Goal: Task Accomplishment & Management: Manage account settings

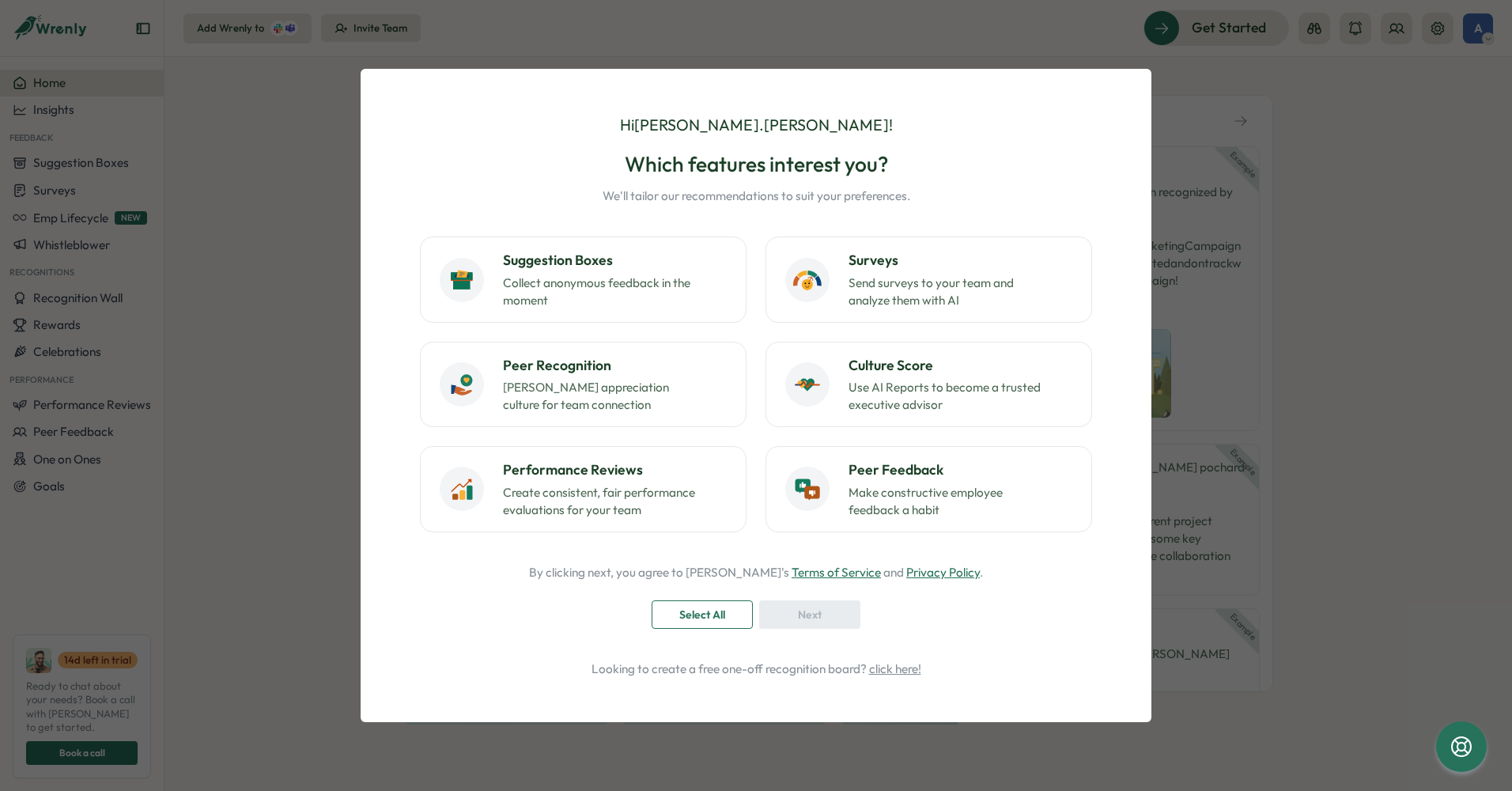
click at [699, 621] on span "Select All" at bounding box center [702, 615] width 46 height 27
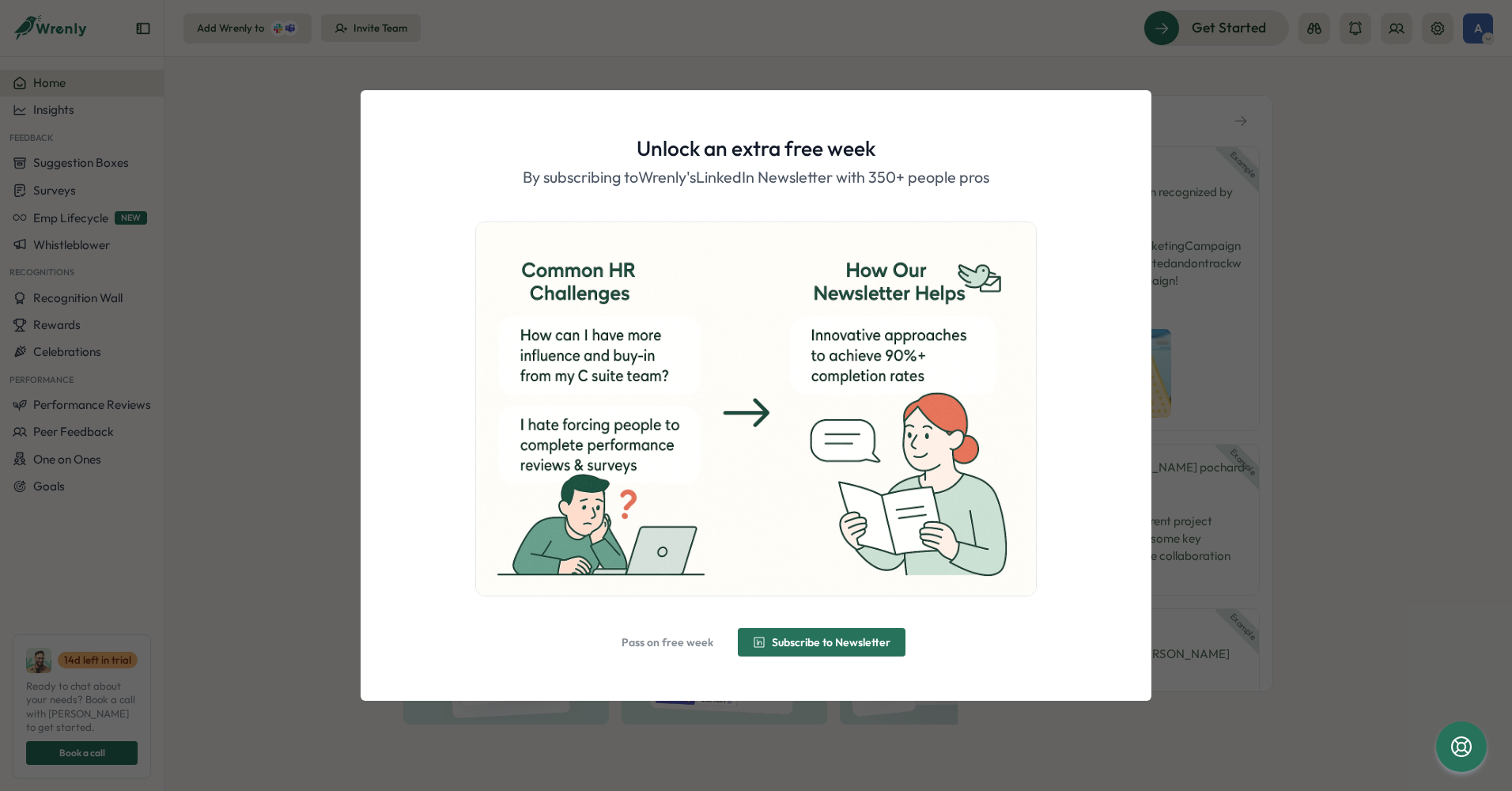
click at [690, 646] on span "Pass on free week" at bounding box center [667, 643] width 91 height 12
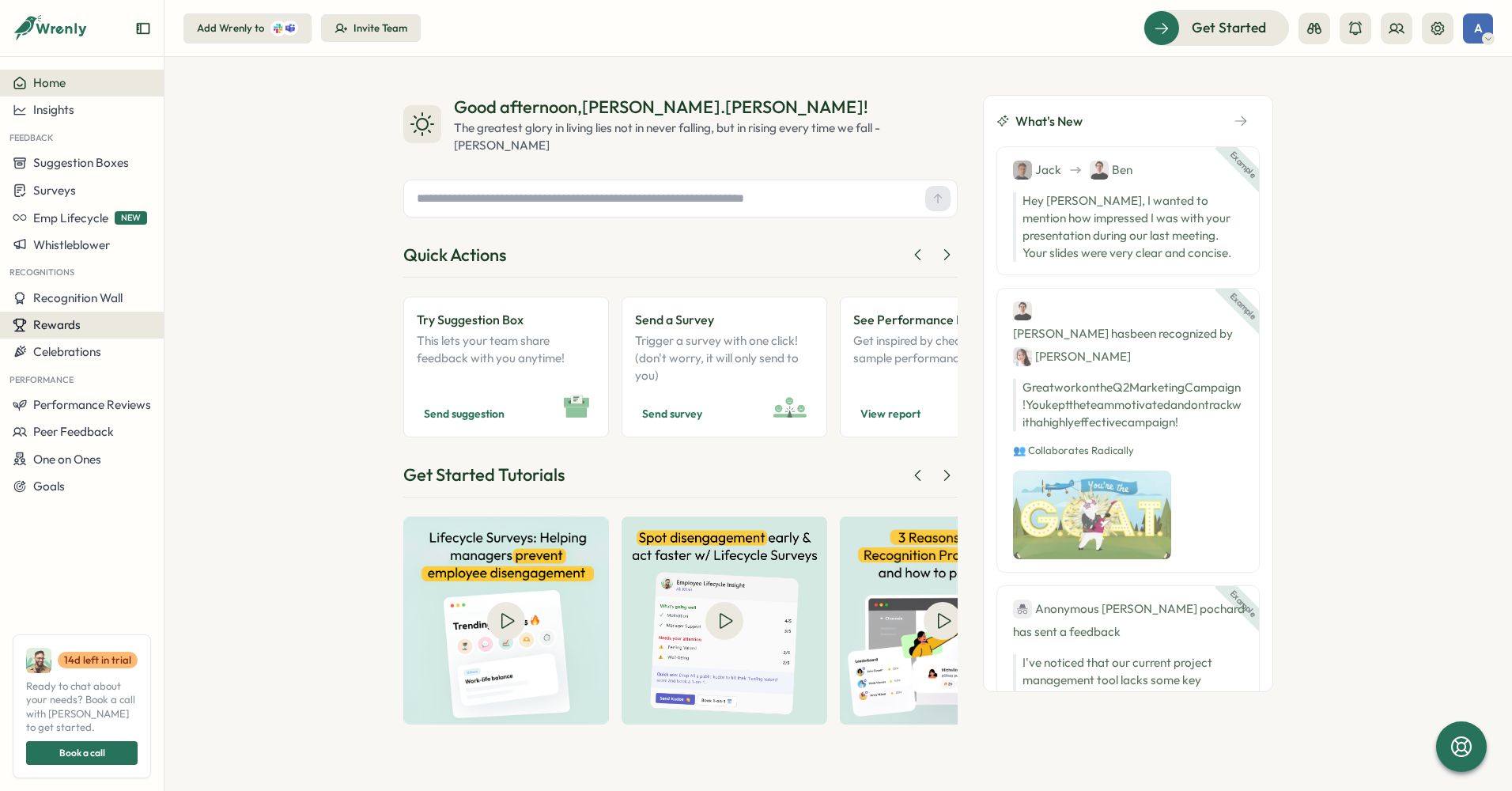
click at [82, 322] on div "Rewards" at bounding box center [82, 324] width 139 height 14
click at [259, 296] on div "Manage Rewards" at bounding box center [226, 295] width 117 height 17
